Goal: Task Accomplishment & Management: Use online tool/utility

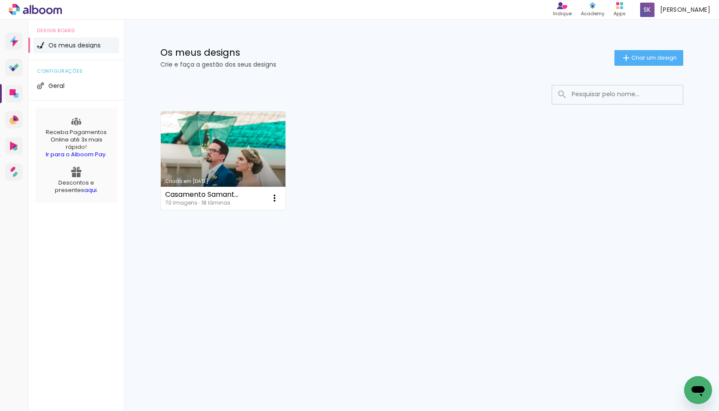
click at [240, 177] on link "Criado em [DATE]" at bounding box center [223, 160] width 125 height 98
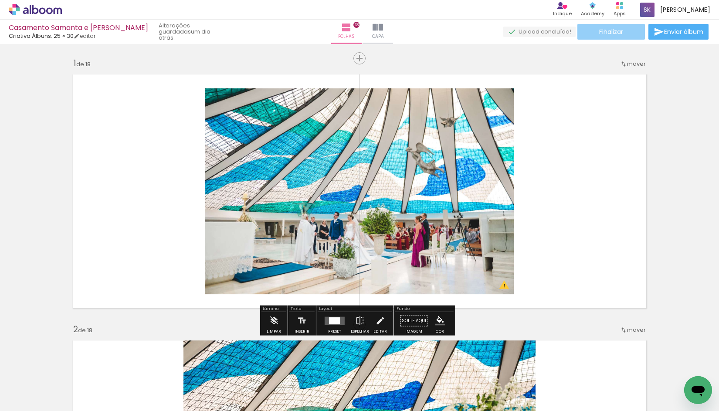
click at [601, 30] on span "Finalizar" at bounding box center [611, 32] width 24 height 6
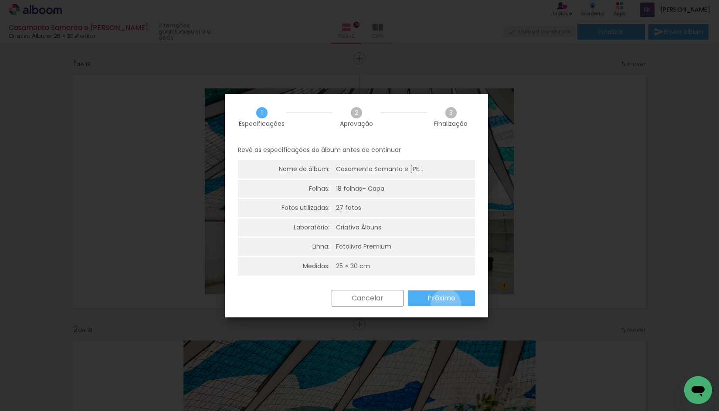
click at [445, 304] on paper-button "Próximo" at bounding box center [441, 298] width 67 height 16
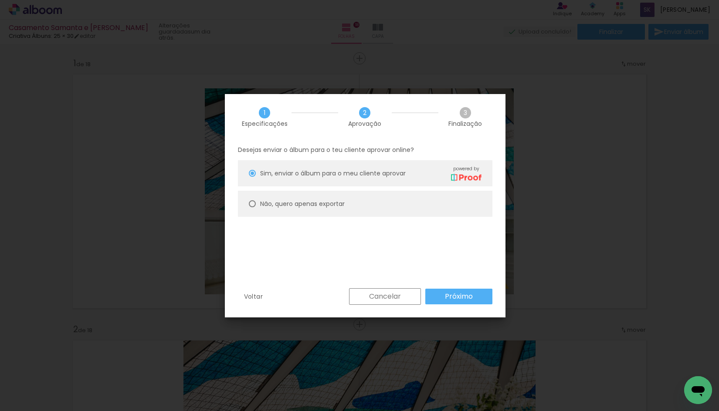
click at [474, 298] on paper-button "Próximo" at bounding box center [458, 297] width 67 height 16
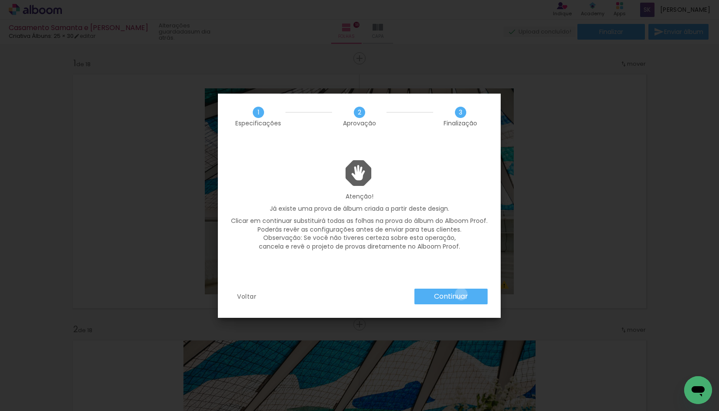
click at [0, 0] on slot "Continuar" at bounding box center [0, 0] width 0 height 0
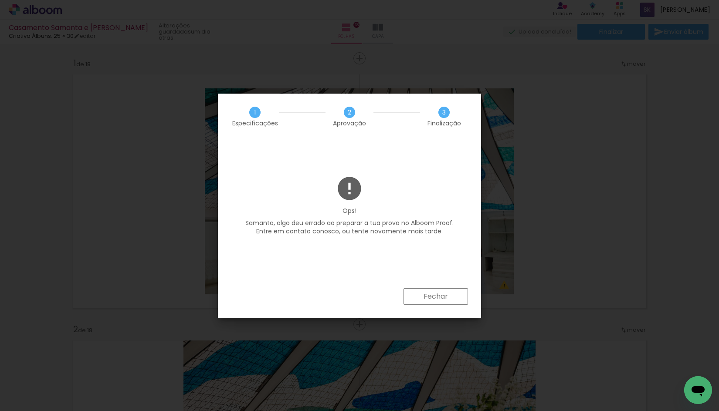
click at [0, 0] on slot "Fechar" at bounding box center [0, 0] width 0 height 0
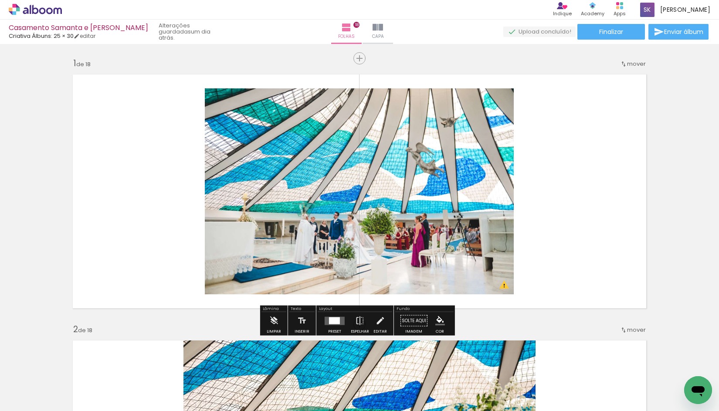
scroll to position [174, 0]
